Goal: Navigation & Orientation: Find specific page/section

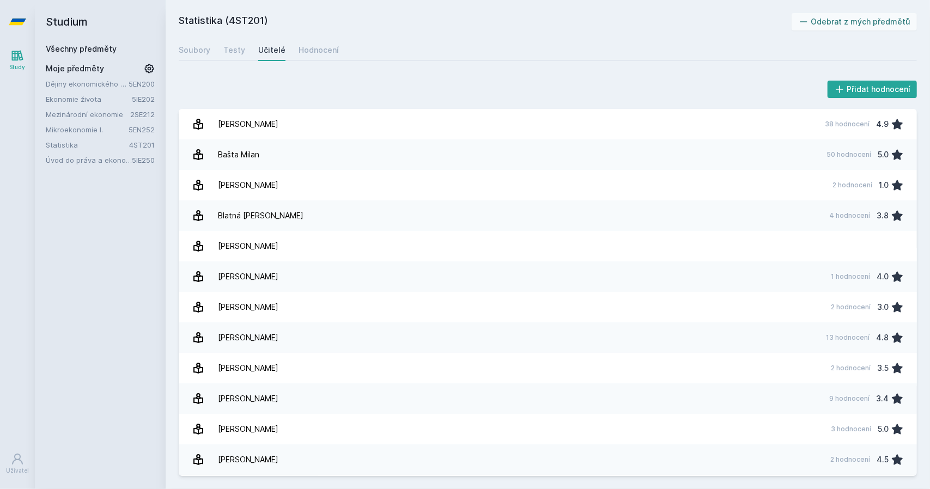
click at [117, 95] on link "Ekonomie života" at bounding box center [89, 99] width 86 height 11
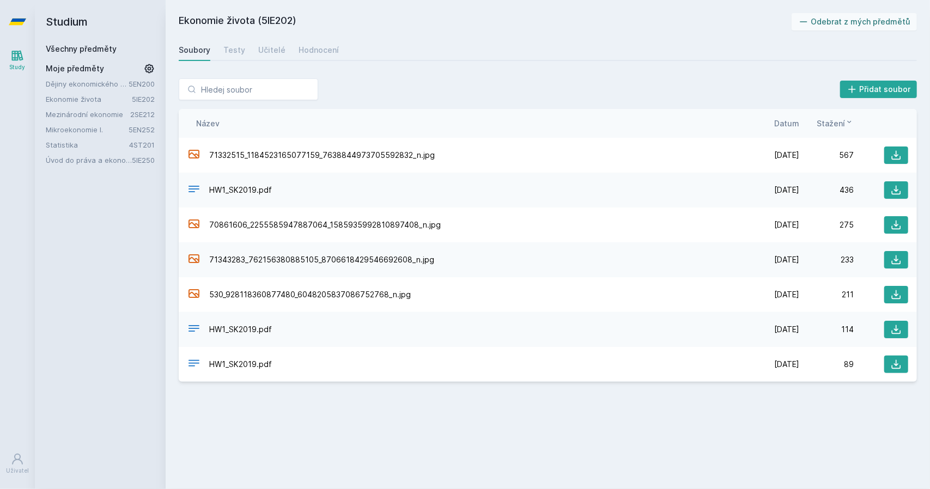
click at [72, 169] on div "Studium Všechny předměty Moje předměty Dějiny ekonomického myšlení 5EN200 Ekono…" at bounding box center [100, 244] width 131 height 489
click at [75, 162] on link "Úvod do práva a ekonomie" at bounding box center [89, 160] width 86 height 11
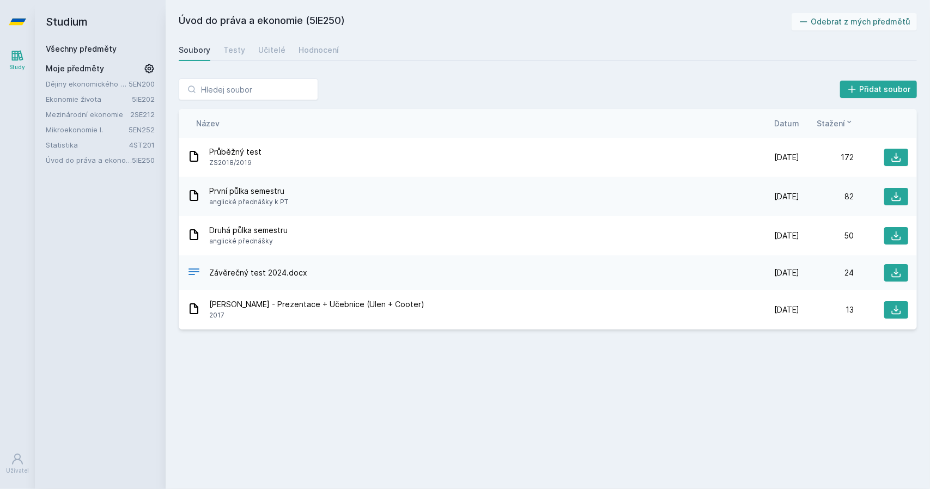
click at [16, 22] on icon at bounding box center [17, 22] width 17 height 7
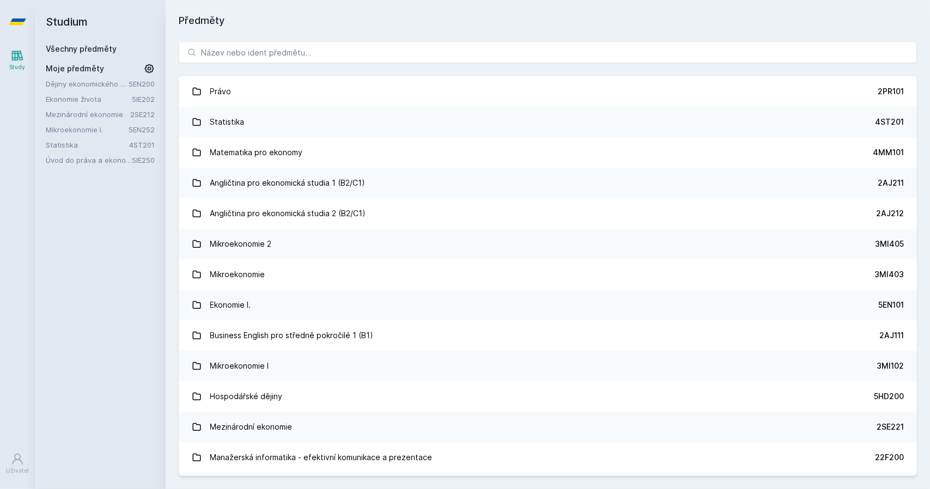
click at [13, 64] on div "Study" at bounding box center [18, 67] width 16 height 8
click at [93, 108] on div "Dějiny ekonomického myšlení 5EN200 Ekonomie života 5IE202 Mezinárodní ekonomie …" at bounding box center [100, 121] width 109 height 87
click at [94, 119] on link "Mezinárodní ekonomie" at bounding box center [88, 114] width 84 height 11
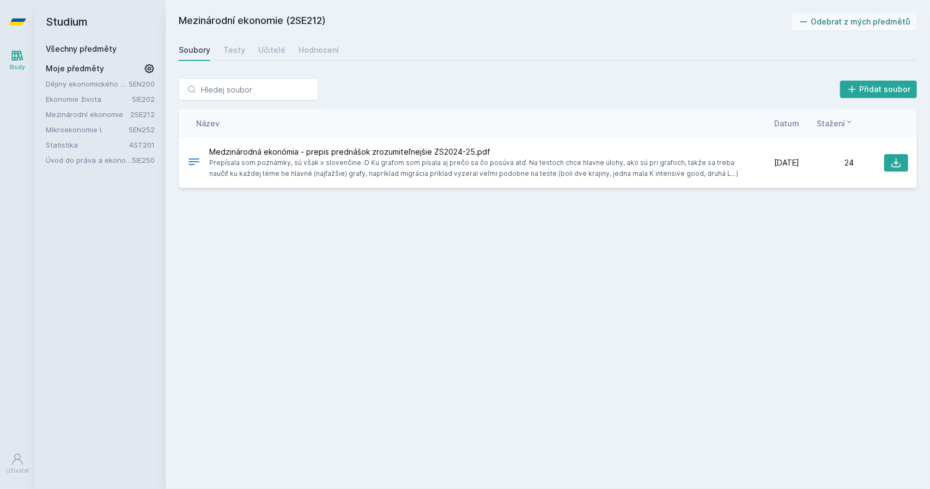
click at [106, 160] on link "Úvod do práva a ekonomie" at bounding box center [89, 160] width 86 height 11
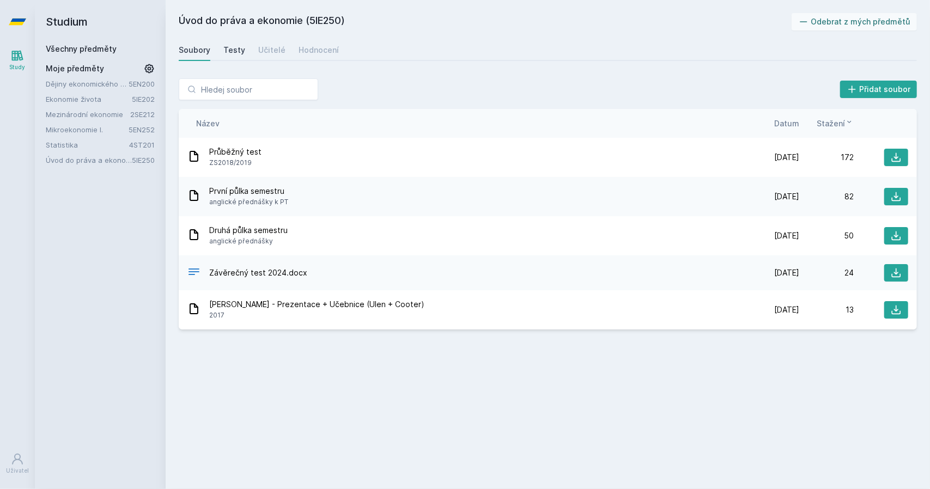
click at [233, 57] on link "Testy" at bounding box center [234, 50] width 22 height 22
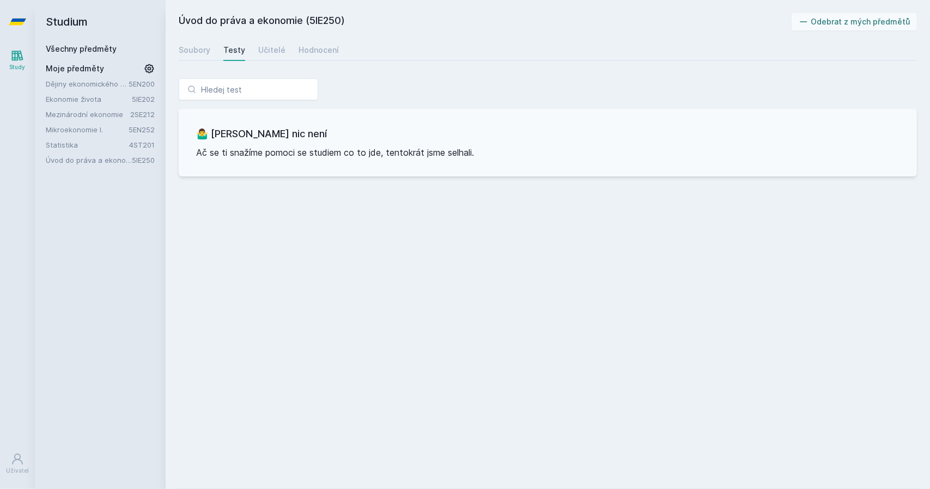
click at [255, 55] on div "Soubory Testy Učitelé Hodnocení" at bounding box center [548, 50] width 738 height 22
click at [291, 53] on div "Soubory Testy Učitelé Hodnocení" at bounding box center [548, 50] width 738 height 22
click at [329, 43] on link "Hodnocení" at bounding box center [319, 50] width 40 height 22
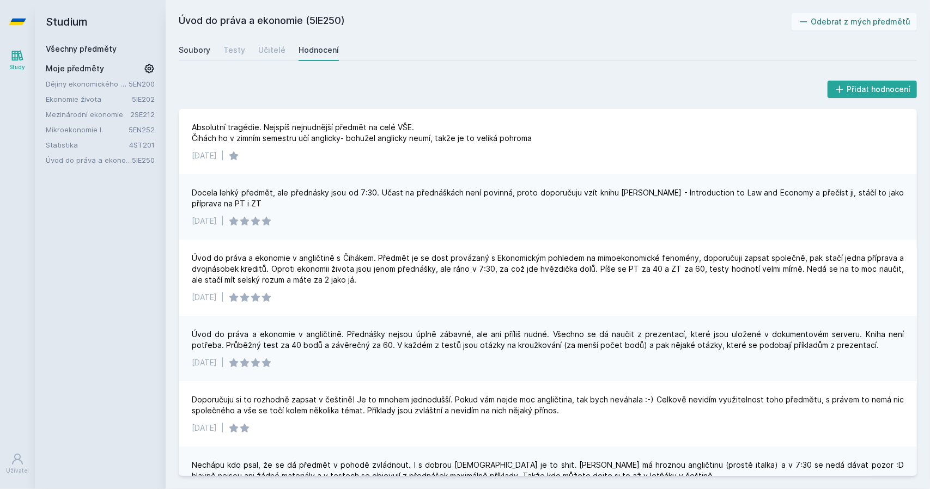
click at [208, 50] on div "Soubory" at bounding box center [195, 50] width 32 height 11
